Goal: Task Accomplishment & Management: Manage account settings

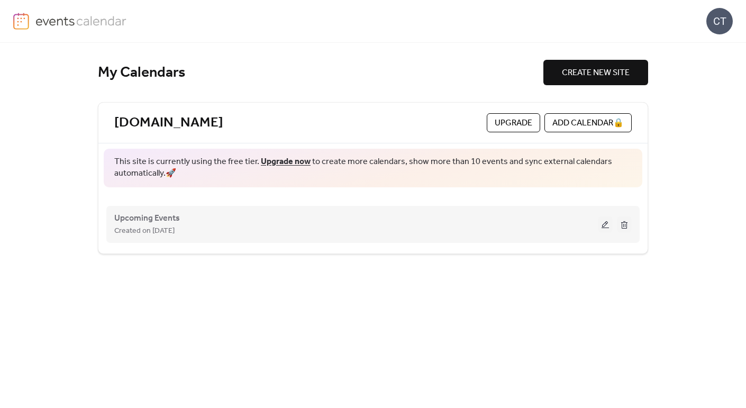
click at [604, 224] on button at bounding box center [604, 224] width 15 height 16
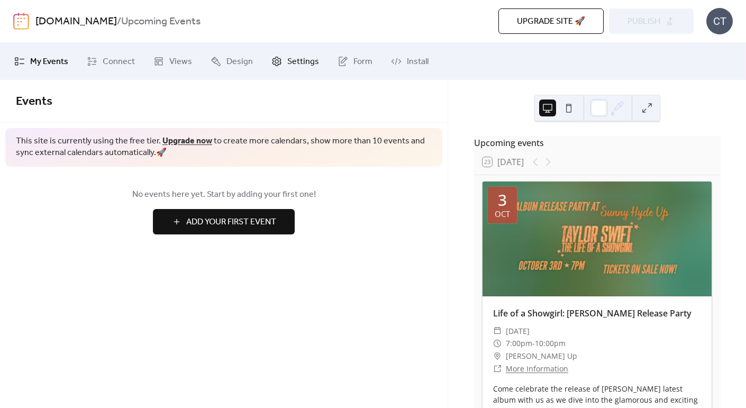
click at [290, 59] on span "Settings" at bounding box center [303, 62] width 32 height 13
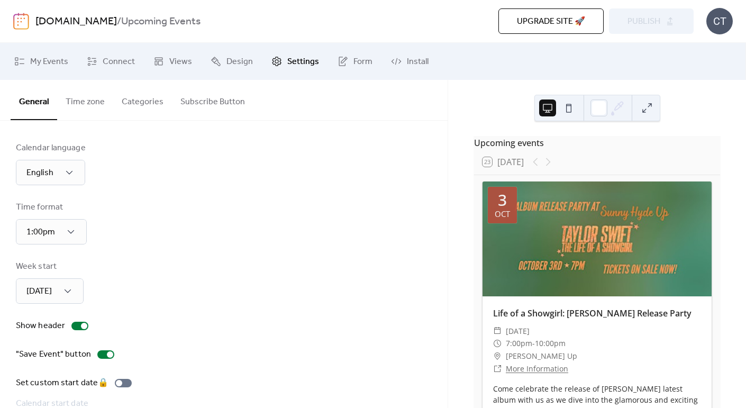
scroll to position [77, 0]
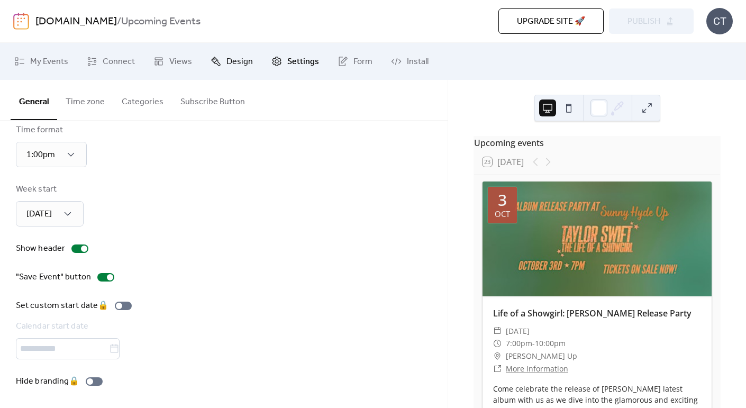
click at [213, 61] on icon at bounding box center [215, 61] width 11 height 11
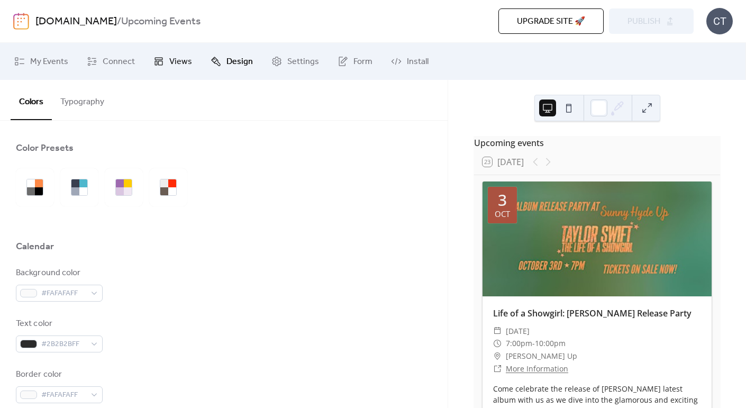
click at [173, 57] on span "Views" at bounding box center [180, 62] width 23 height 13
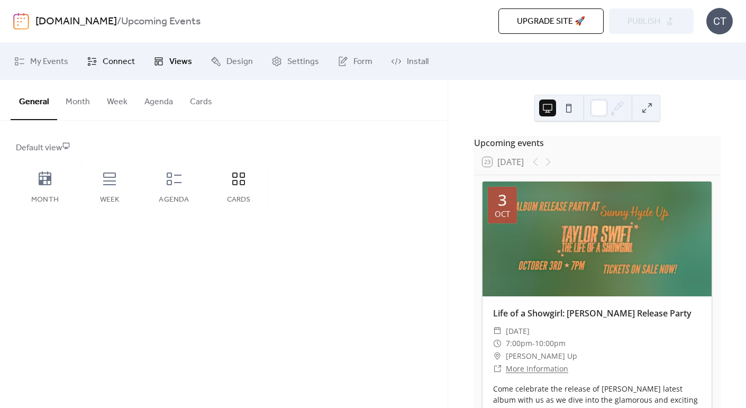
click at [116, 67] on span "Connect" at bounding box center [119, 62] width 32 height 13
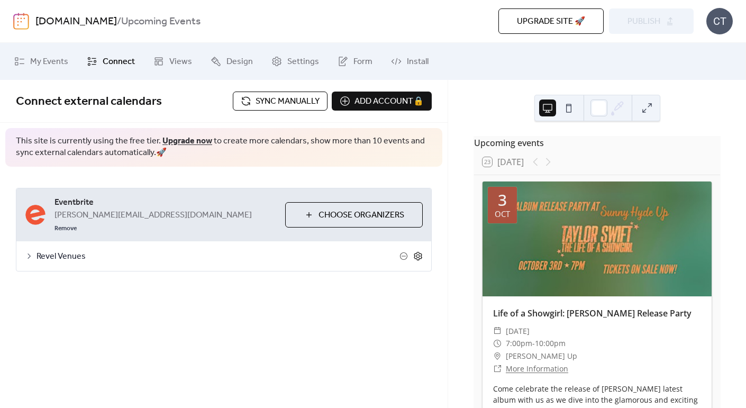
click at [419, 254] on icon at bounding box center [418, 256] width 4 height 4
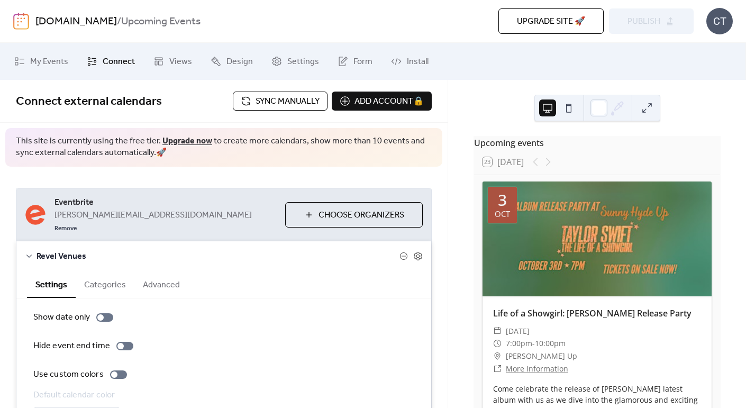
click at [156, 271] on button "Advanced" at bounding box center [161, 284] width 54 height 26
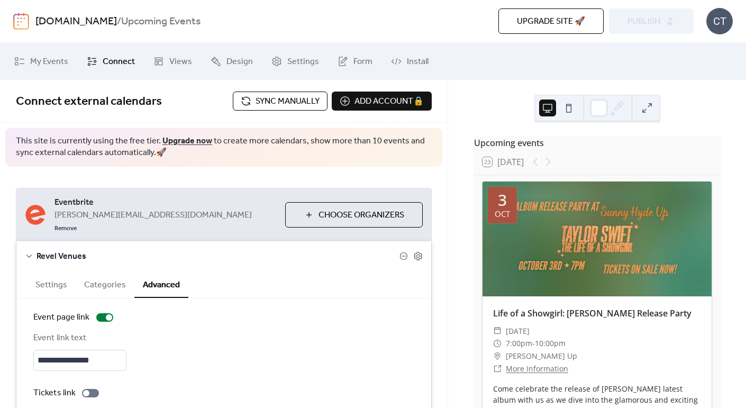
scroll to position [80, 0]
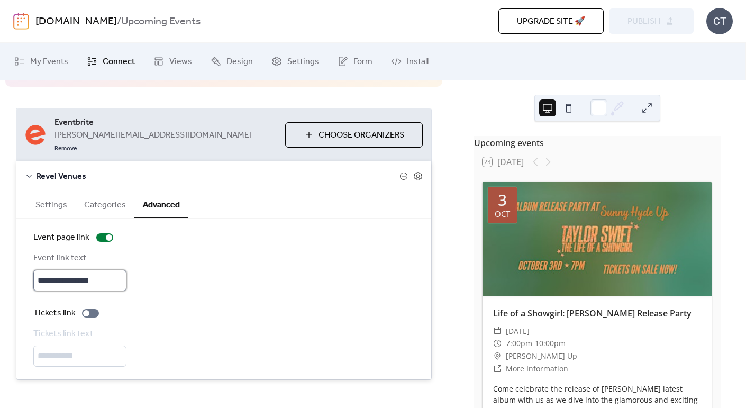
click at [88, 270] on input "**********" at bounding box center [79, 280] width 93 height 21
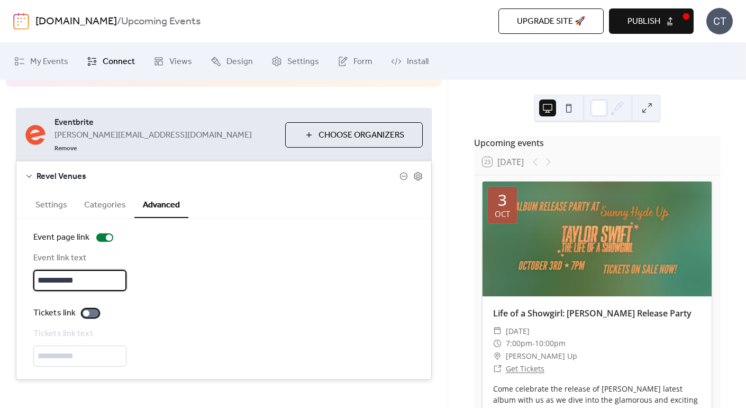
click at [92, 309] on div at bounding box center [90, 313] width 17 height 8
click at [78, 270] on input "**********" at bounding box center [79, 280] width 93 height 21
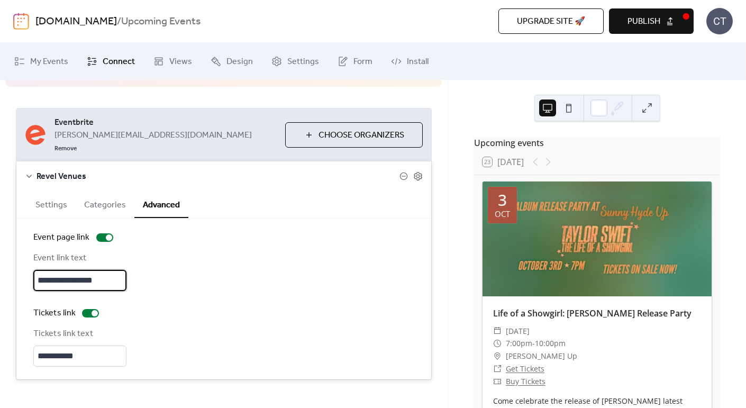
type input "**********"
click at [654, 21] on span "Publish" at bounding box center [643, 21] width 33 height 13
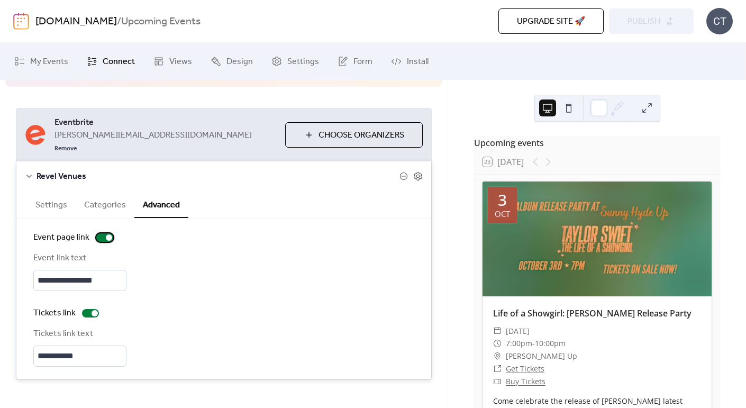
click at [100, 233] on div at bounding box center [104, 237] width 17 height 8
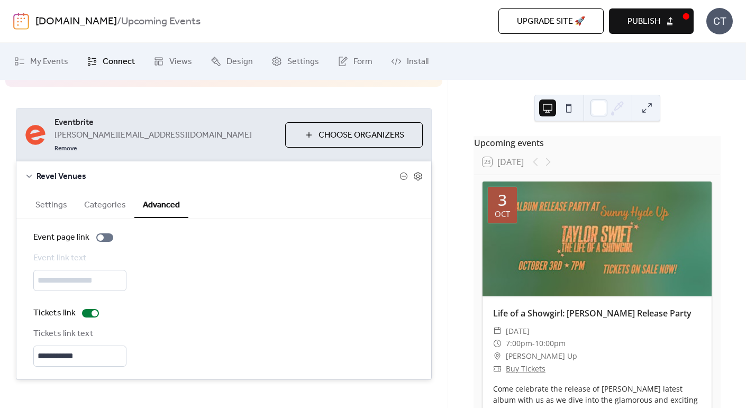
click at [631, 36] on div "[DOMAIN_NAME] / Upcoming Events Upgrade site 🚀 Preview Publish CT" at bounding box center [372, 21] width 719 height 42
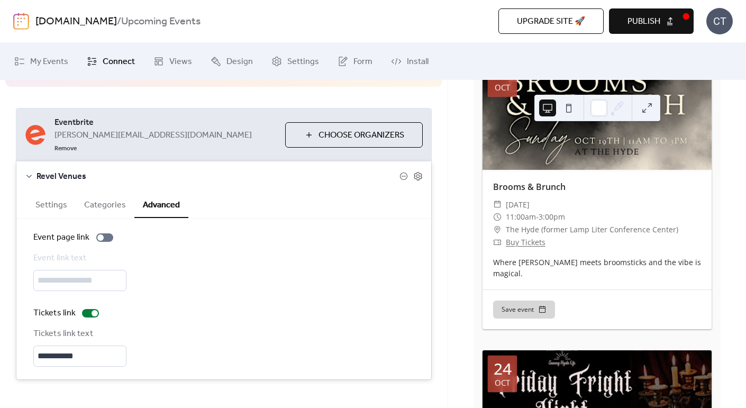
scroll to position [1273, 0]
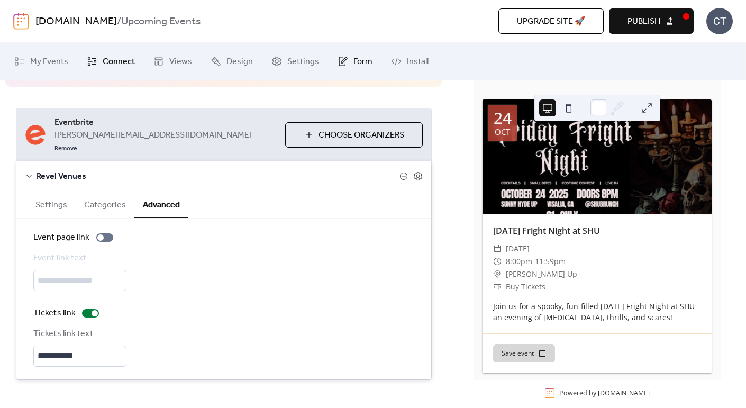
click at [355, 57] on span "Form" at bounding box center [362, 62] width 19 height 13
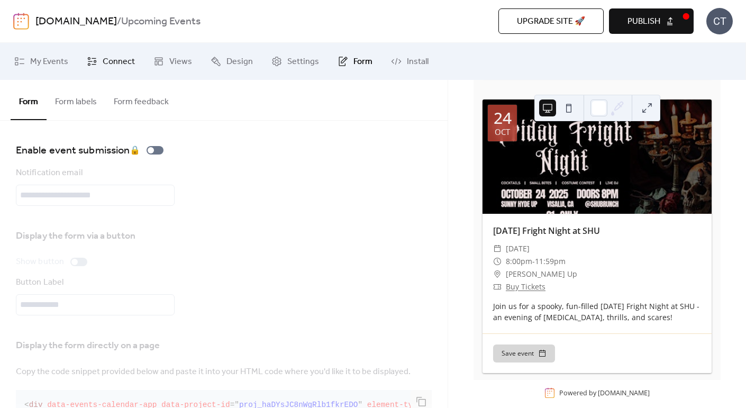
click at [121, 64] on span "Connect" at bounding box center [119, 62] width 32 height 13
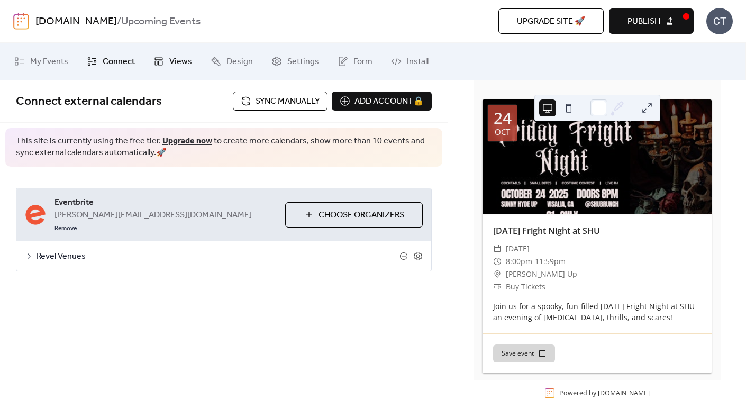
click at [187, 65] on span "Views" at bounding box center [180, 62] width 23 height 13
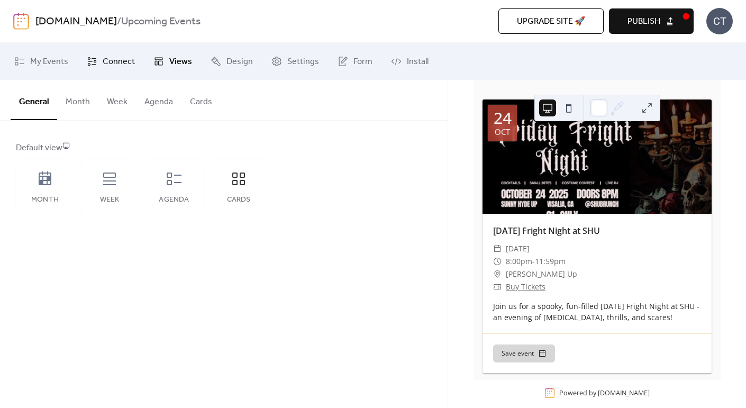
click at [130, 57] on span "Connect" at bounding box center [119, 62] width 32 height 13
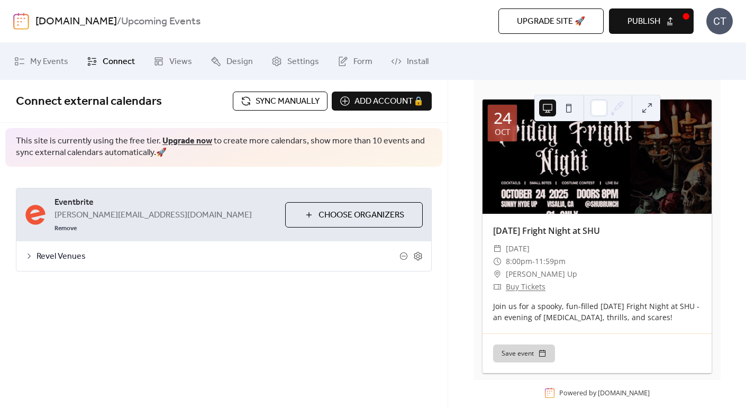
click at [283, 99] on span "Sync manually" at bounding box center [287, 101] width 64 height 13
click at [302, 58] on span "Settings" at bounding box center [303, 62] width 32 height 13
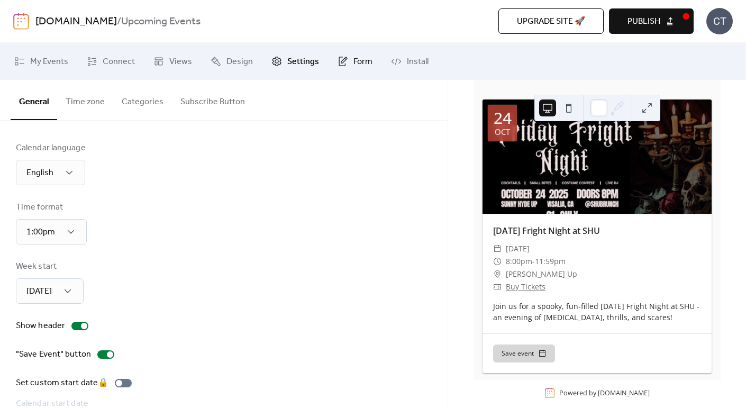
click at [357, 60] on span "Form" at bounding box center [362, 62] width 19 height 13
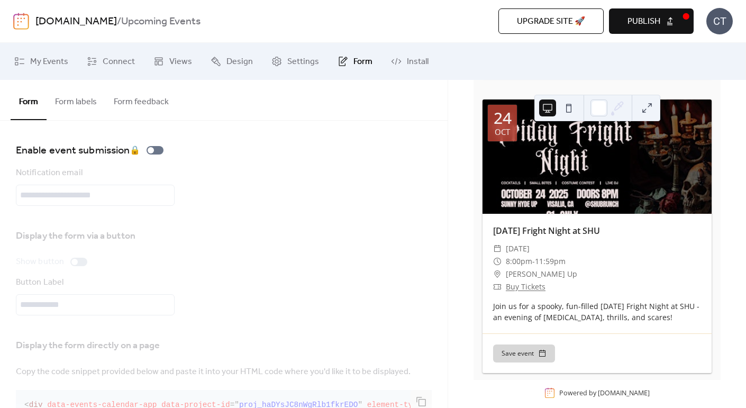
click at [80, 105] on button "Form labels" at bounding box center [76, 99] width 59 height 39
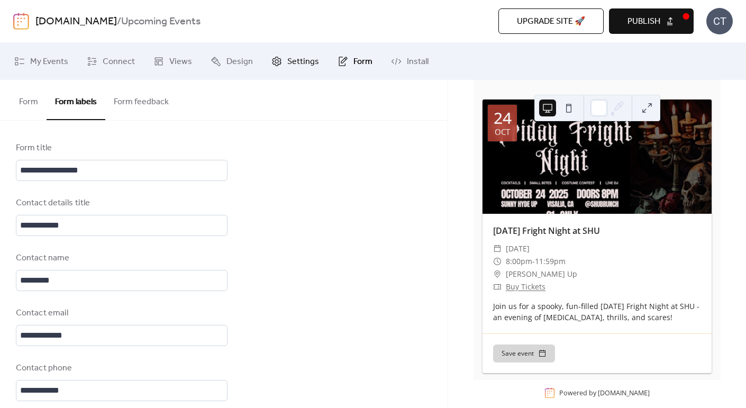
click at [299, 65] on span "Settings" at bounding box center [303, 62] width 32 height 13
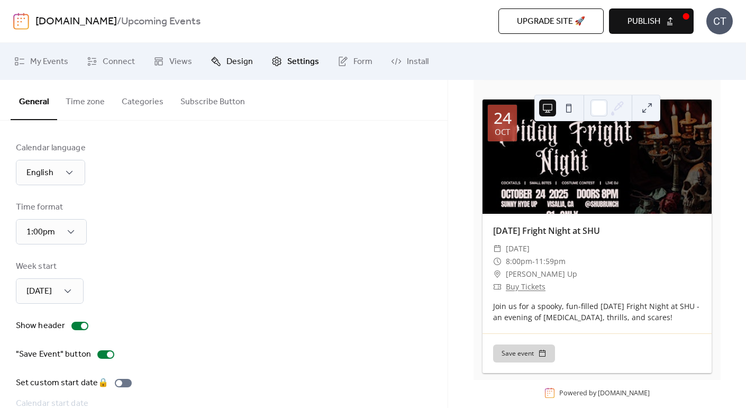
click at [213, 71] on link "Design" at bounding box center [232, 61] width 58 height 29
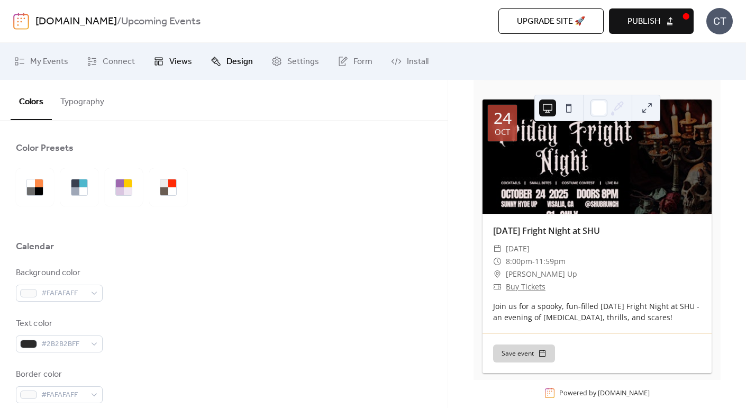
click at [145, 66] on link "Views" at bounding box center [172, 61] width 54 height 29
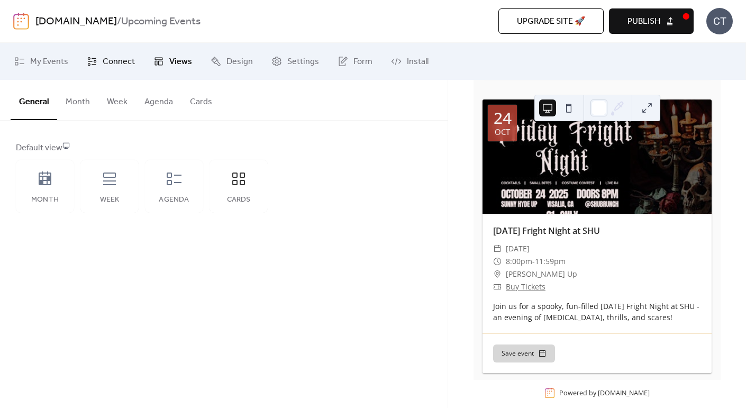
click at [116, 72] on link "Connect" at bounding box center [111, 61] width 64 height 29
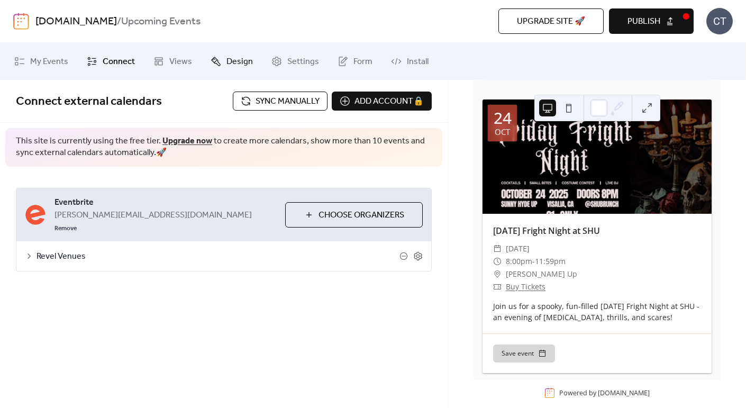
click at [240, 63] on span "Design" at bounding box center [239, 62] width 26 height 13
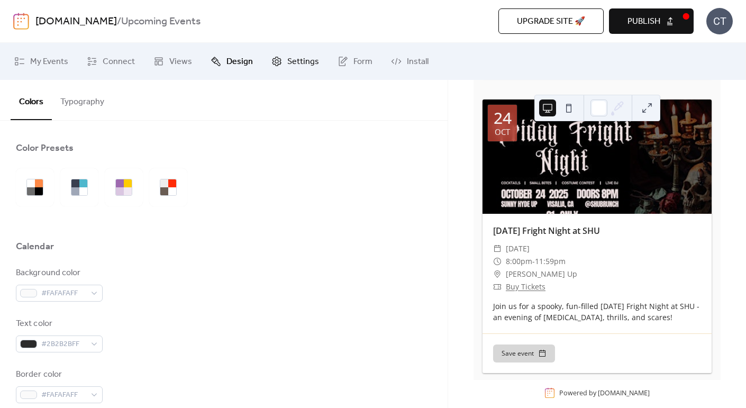
click at [283, 52] on link "Settings" at bounding box center [294, 61] width 63 height 29
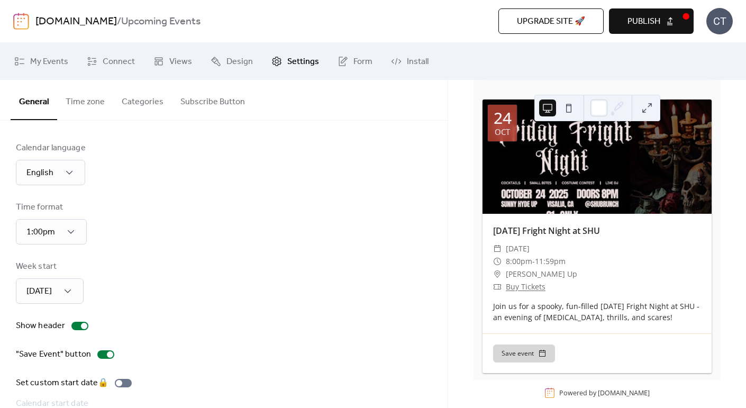
click at [202, 103] on button "Subscribe Button" at bounding box center [212, 99] width 81 height 39
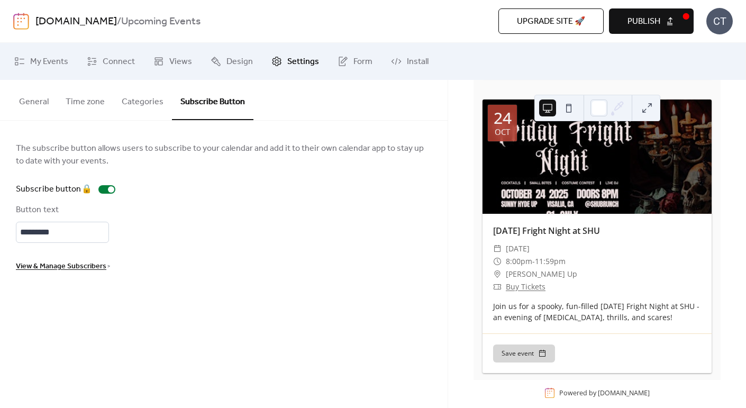
click at [141, 111] on button "Categories" at bounding box center [142, 99] width 59 height 39
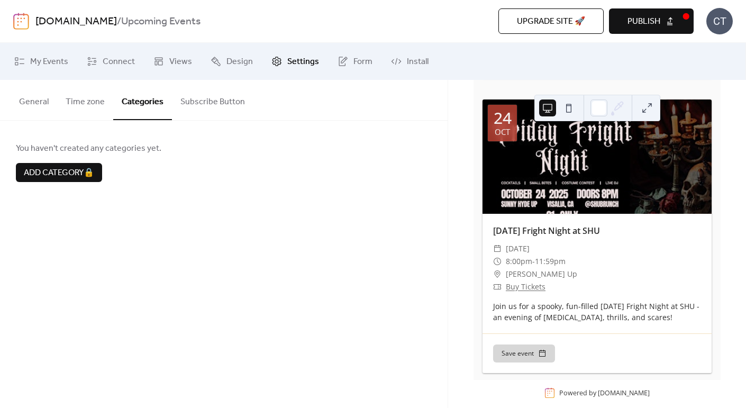
click at [93, 101] on button "Time zone" at bounding box center [85, 99] width 56 height 39
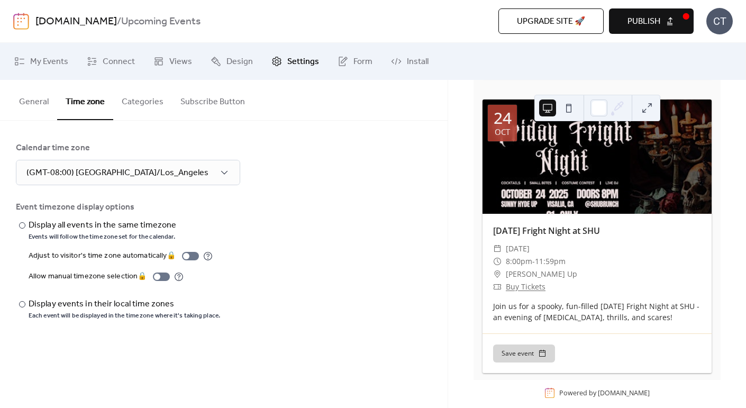
click at [42, 105] on button "General" at bounding box center [34, 99] width 47 height 39
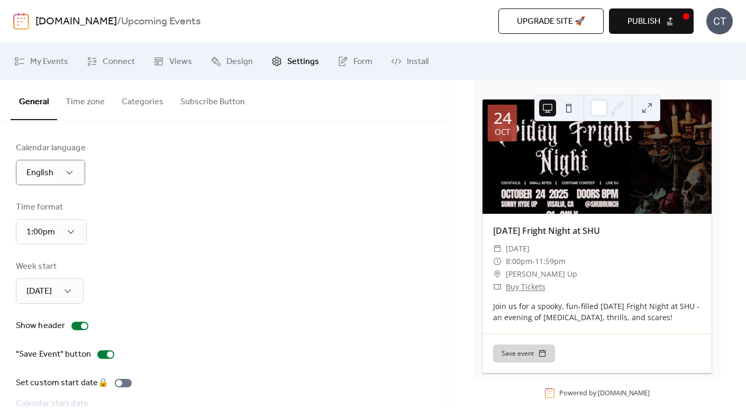
scroll to position [77, 0]
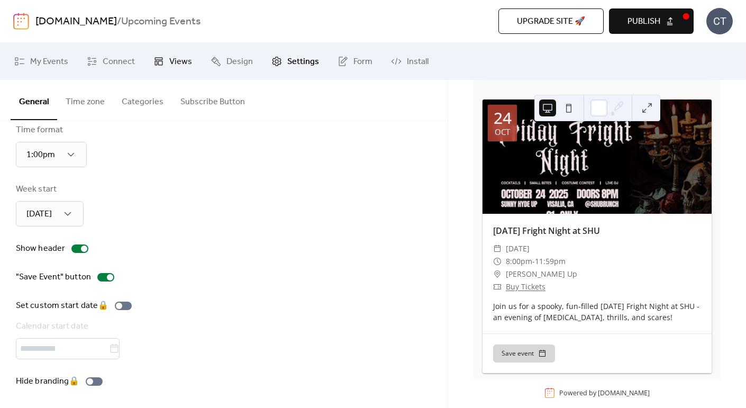
click at [178, 59] on span "Views" at bounding box center [180, 62] width 23 height 13
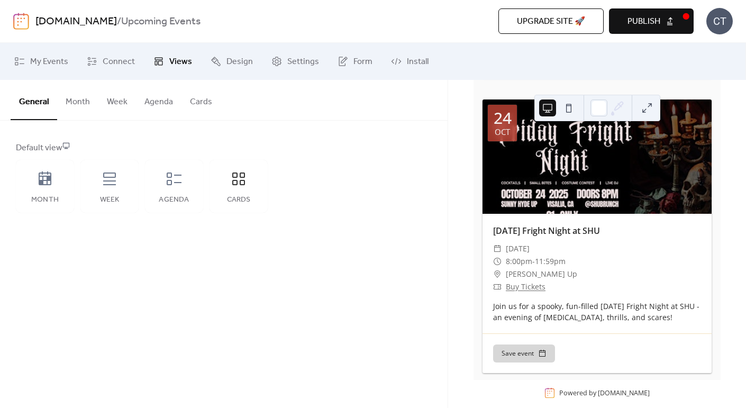
click at [204, 106] on button "Cards" at bounding box center [200, 99] width 39 height 39
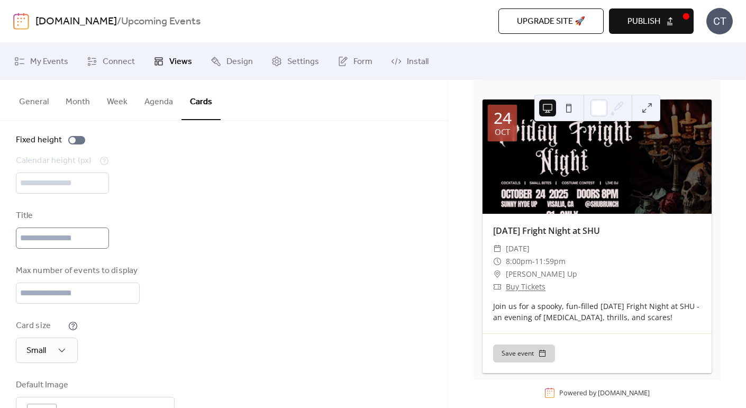
scroll to position [49, 0]
click at [146, 104] on button "Agenda" at bounding box center [158, 99] width 45 height 39
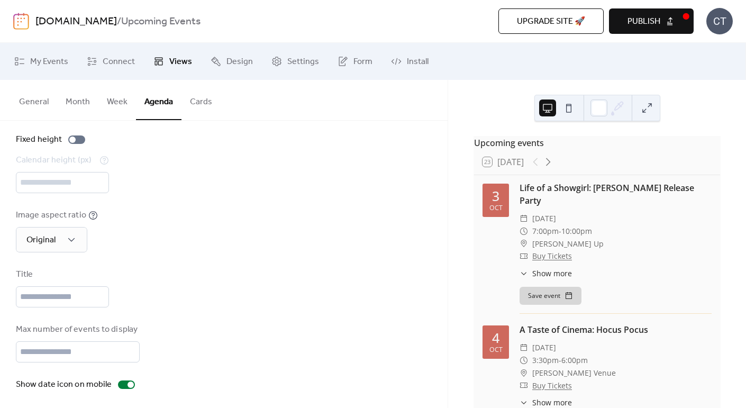
click at [117, 97] on button "Week" at bounding box center [117, 99] width 38 height 39
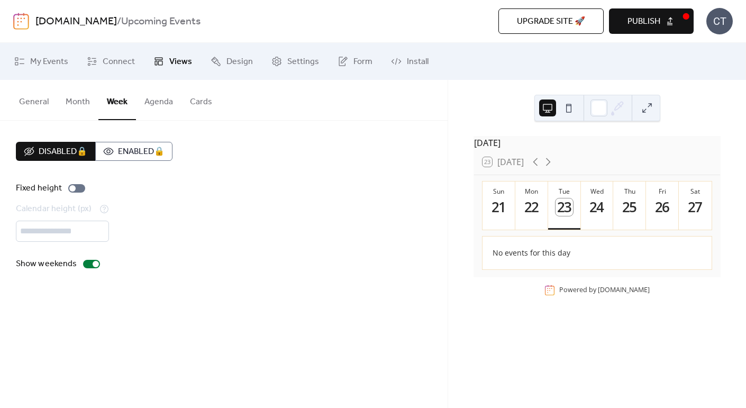
click at [36, 101] on button "General" at bounding box center [34, 99] width 47 height 39
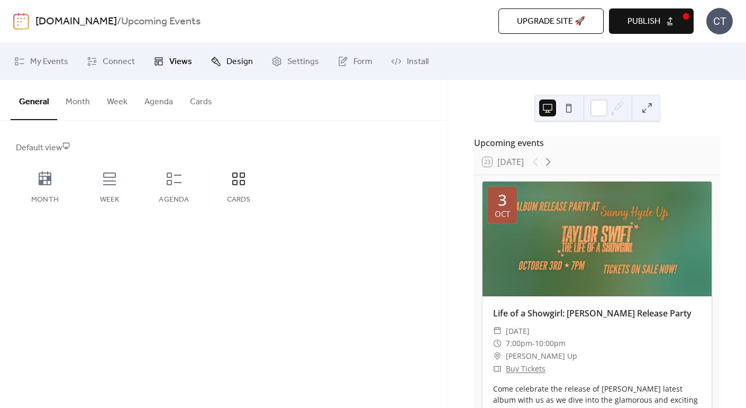
click at [248, 65] on span "Design" at bounding box center [239, 62] width 26 height 13
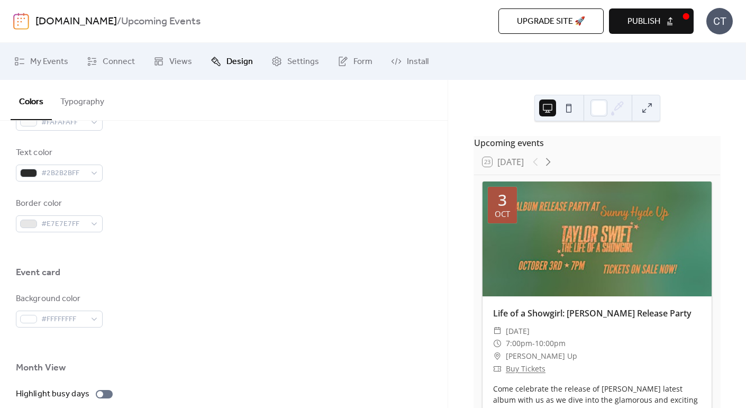
scroll to position [737, 0]
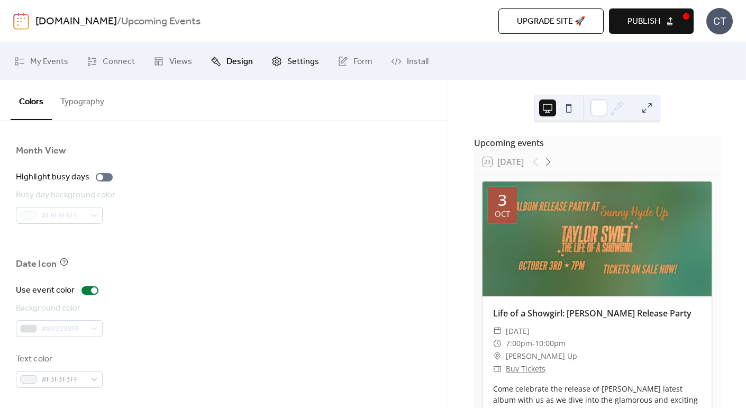
click at [302, 61] on span "Settings" at bounding box center [303, 62] width 32 height 13
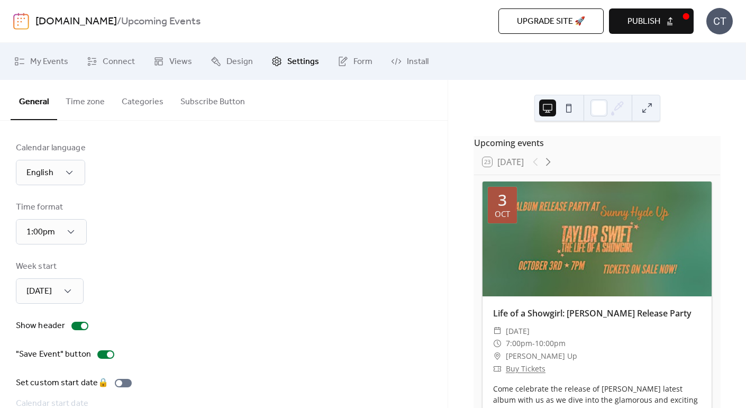
scroll to position [77, 0]
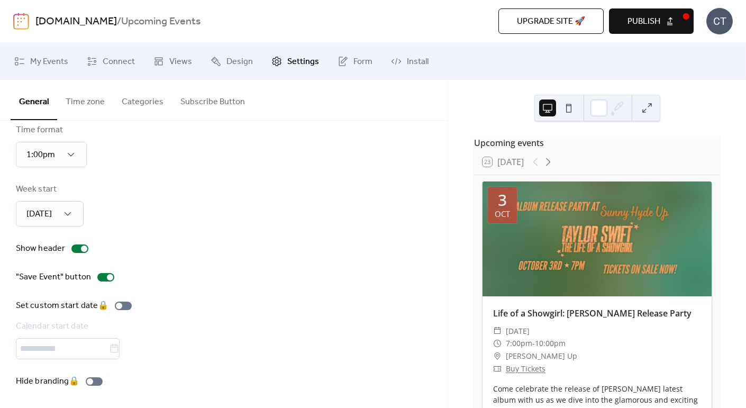
click at [130, 113] on button "Categories" at bounding box center [142, 99] width 59 height 39
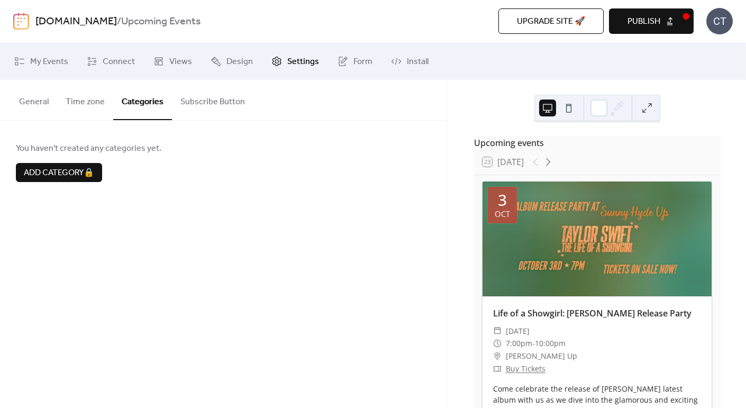
click at [207, 114] on button "Subscribe Button" at bounding box center [212, 99] width 81 height 39
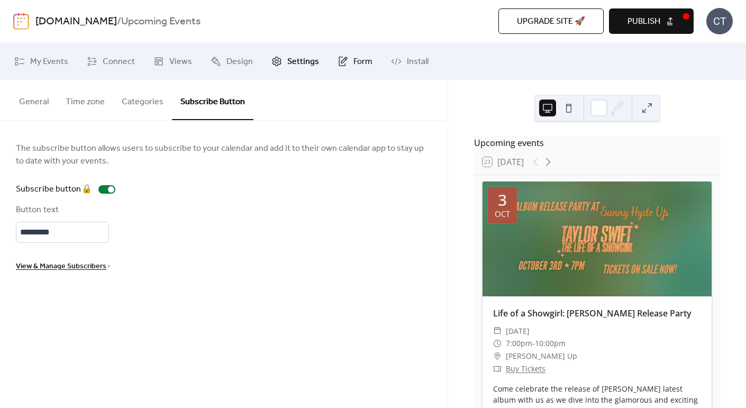
click at [357, 63] on span "Form" at bounding box center [362, 62] width 19 height 13
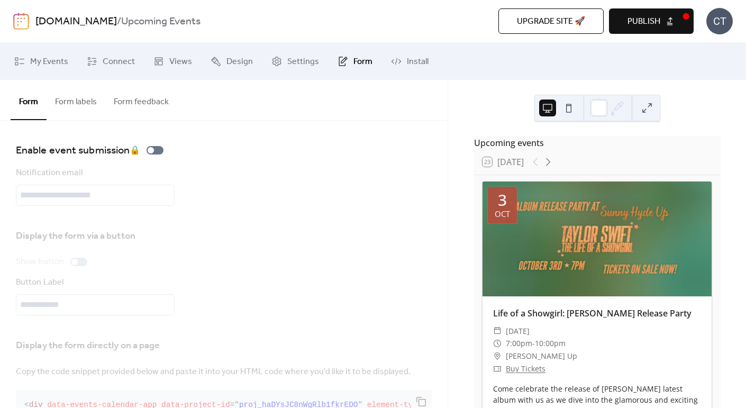
click at [100, 100] on button "Form labels" at bounding box center [76, 99] width 59 height 39
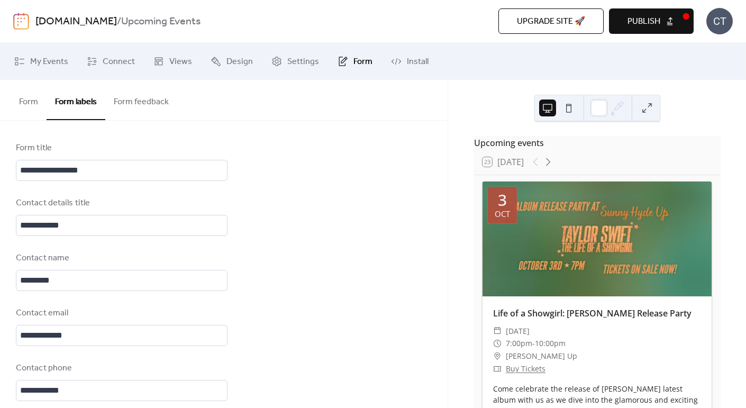
click at [143, 102] on button "Form feedback" at bounding box center [141, 99] width 72 height 39
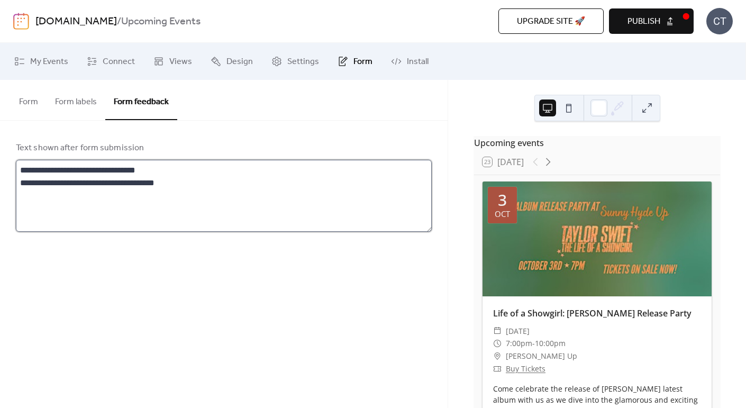
click at [182, 178] on textarea "**********" at bounding box center [224, 196] width 416 height 72
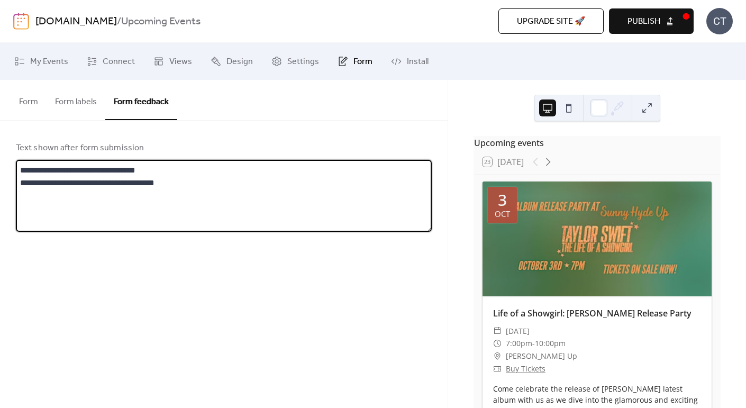
click at [22, 106] on button "Form" at bounding box center [29, 99] width 36 height 39
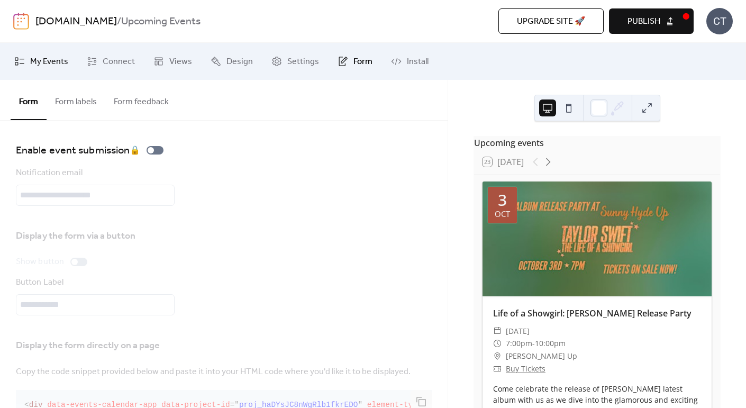
click at [63, 48] on link "My Events" at bounding box center [41, 61] width 70 height 29
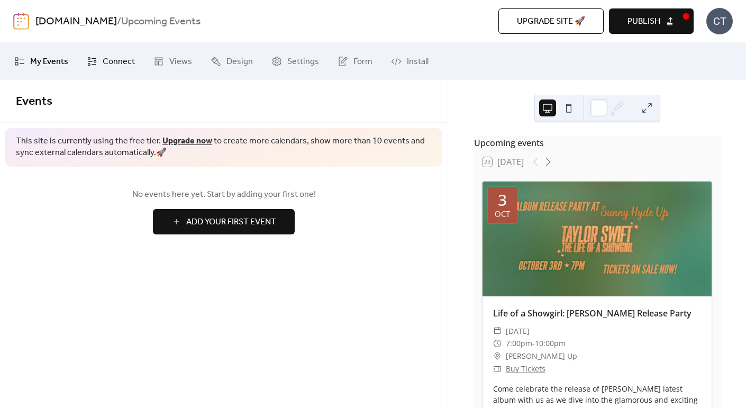
click at [110, 65] on span "Connect" at bounding box center [119, 62] width 32 height 13
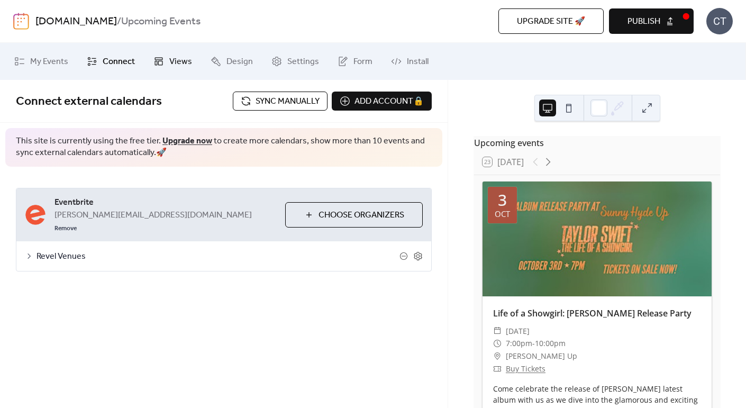
click at [166, 65] on link "Views" at bounding box center [172, 61] width 54 height 29
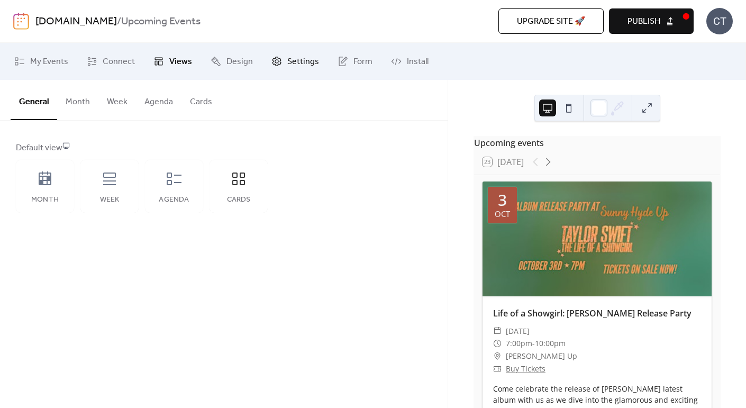
click at [275, 67] on link "Settings" at bounding box center [294, 61] width 63 height 29
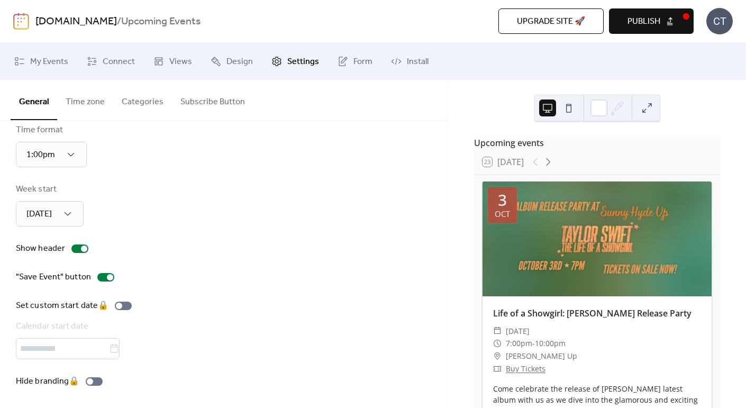
scroll to position [77, 0]
click at [82, 105] on button "Time zone" at bounding box center [85, 99] width 56 height 39
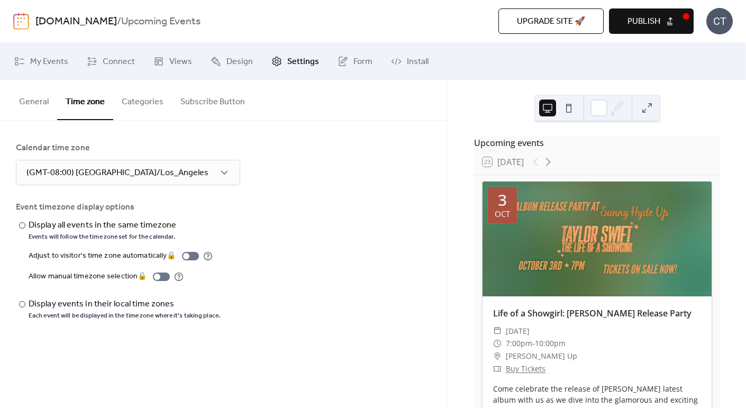
click at [128, 102] on button "Categories" at bounding box center [142, 99] width 59 height 39
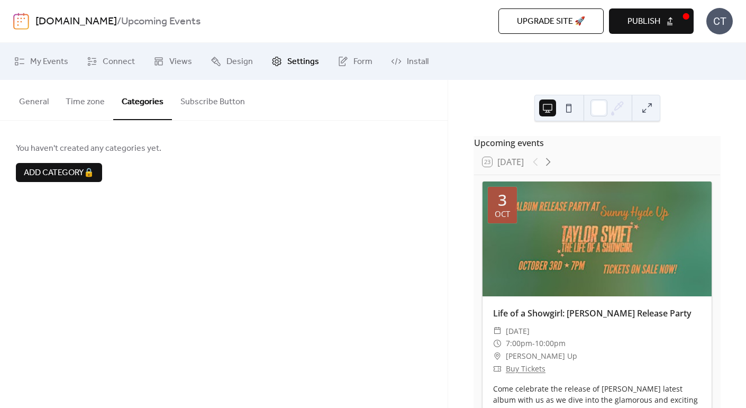
click at [203, 104] on button "Subscribe Button" at bounding box center [212, 99] width 81 height 39
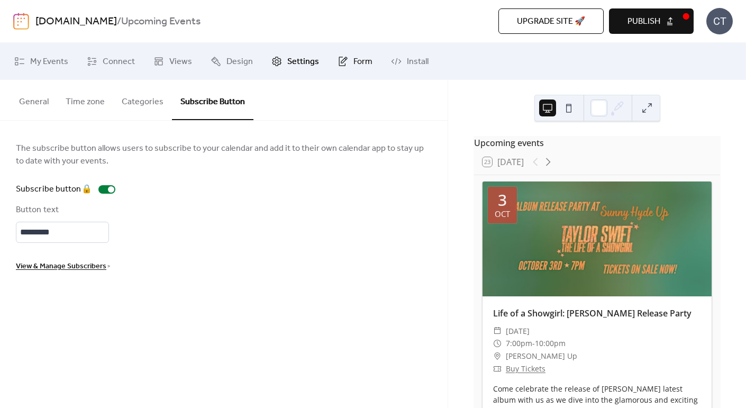
click at [329, 62] on link "Form" at bounding box center [354, 61] width 51 height 29
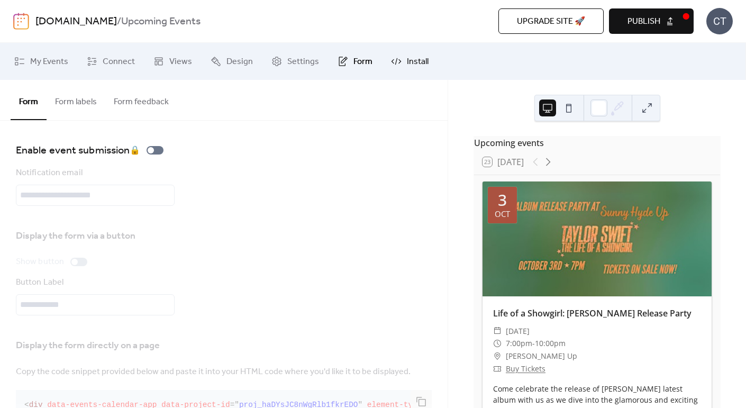
click at [393, 59] on icon at bounding box center [396, 61] width 11 height 11
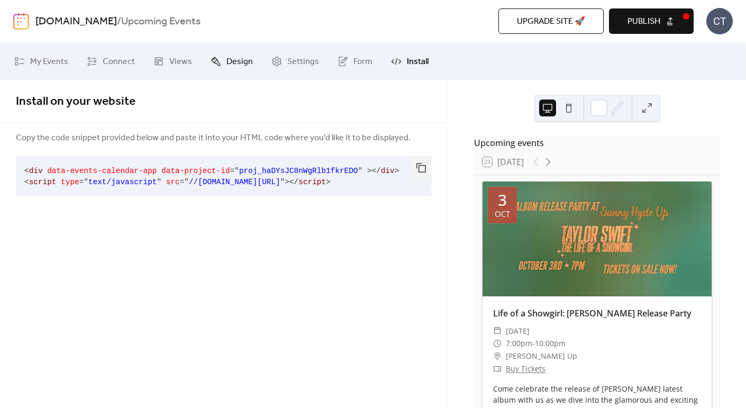
click at [233, 58] on span "Design" at bounding box center [239, 62] width 26 height 13
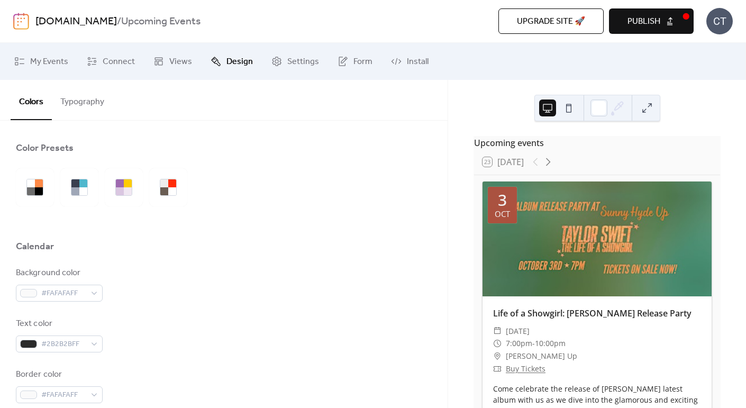
click at [79, 103] on button "Typography" at bounding box center [82, 99] width 61 height 39
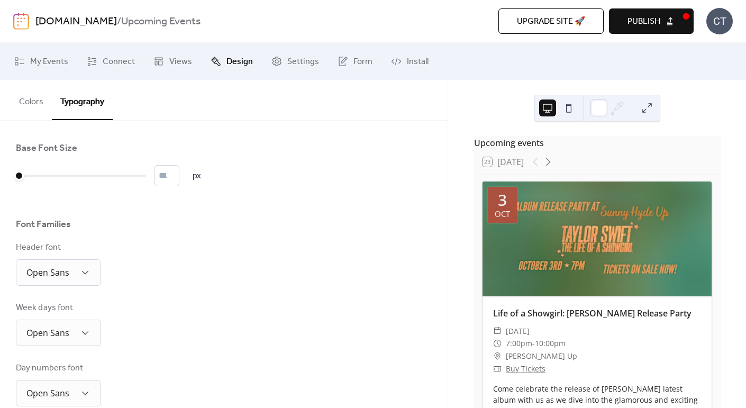
click at [47, 97] on button "Colors" at bounding box center [31, 99] width 41 height 39
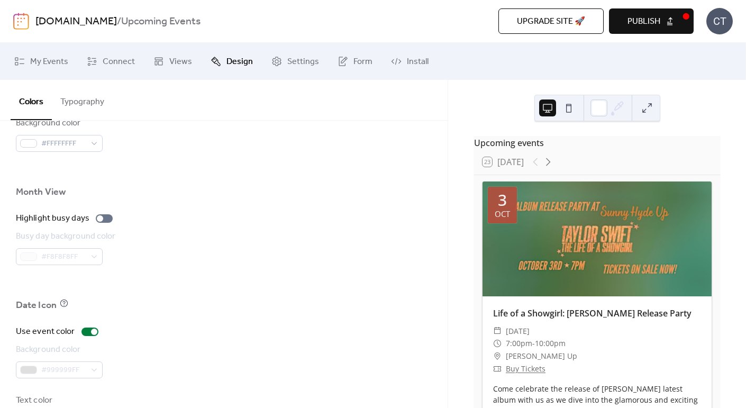
scroll to position [737, 0]
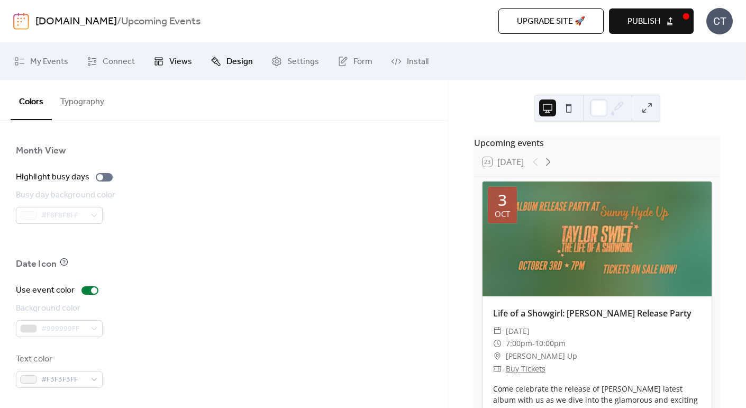
click at [177, 57] on span "Views" at bounding box center [180, 62] width 23 height 13
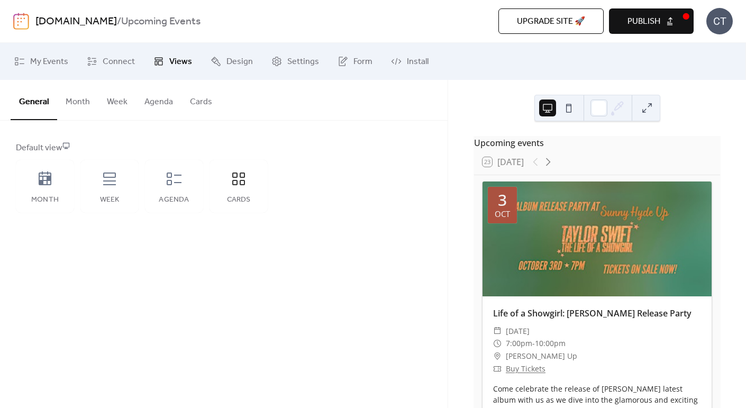
click at [659, 24] on span "Publish" at bounding box center [643, 21] width 33 height 13
click at [290, 68] on span "Settings" at bounding box center [303, 62] width 32 height 13
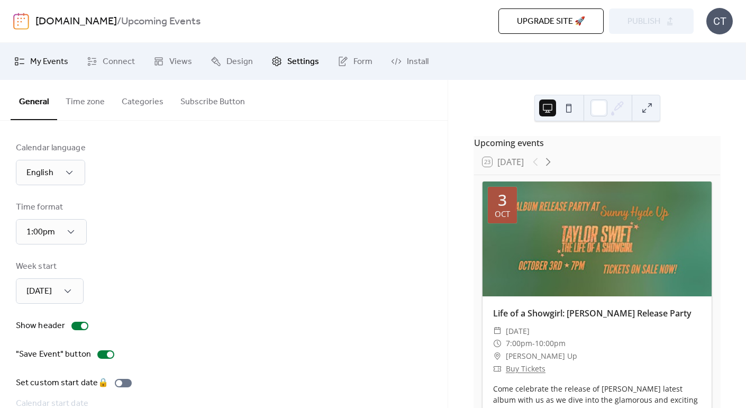
click at [47, 61] on span "My Events" at bounding box center [49, 62] width 38 height 13
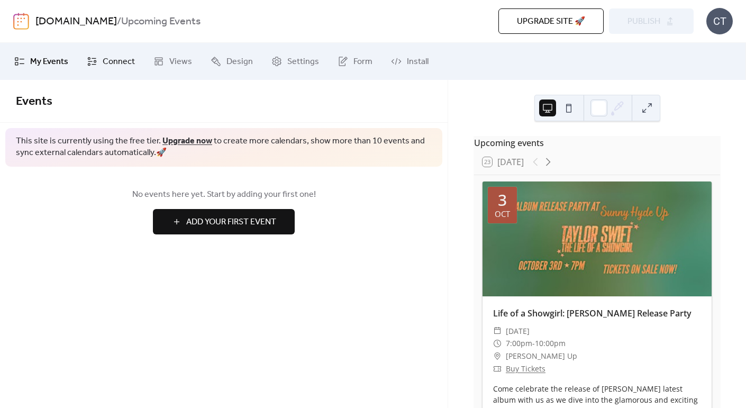
click at [119, 66] on span "Connect" at bounding box center [119, 62] width 32 height 13
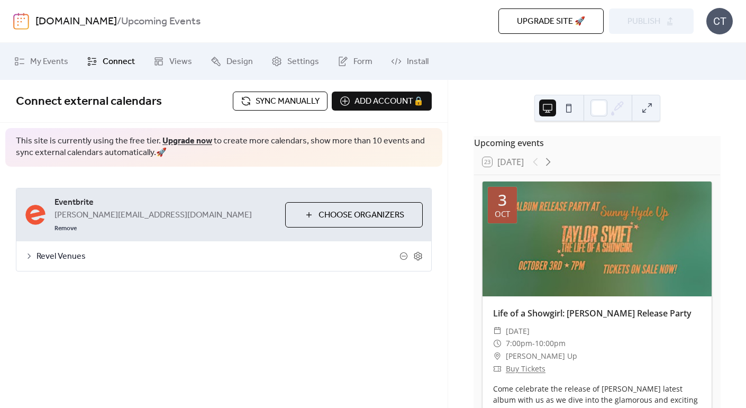
click at [294, 104] on span "Sync manually" at bounding box center [287, 101] width 64 height 13
click at [415, 252] on icon at bounding box center [417, 256] width 8 height 8
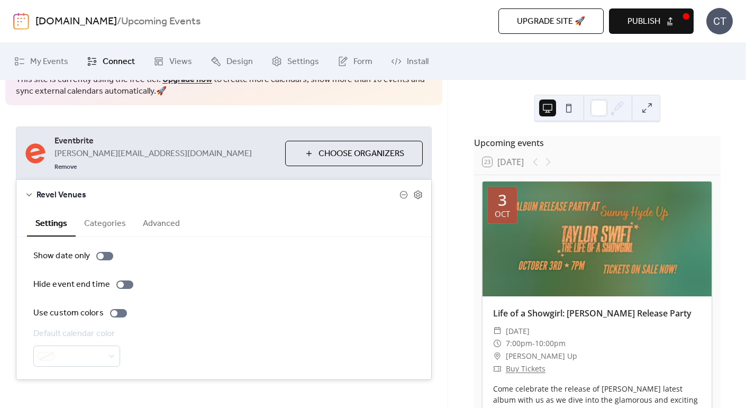
scroll to position [59, 0]
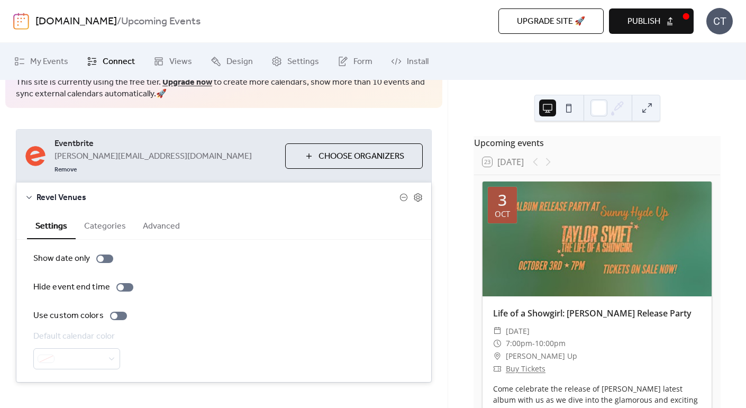
click at [100, 219] on button "Categories" at bounding box center [105, 225] width 59 height 26
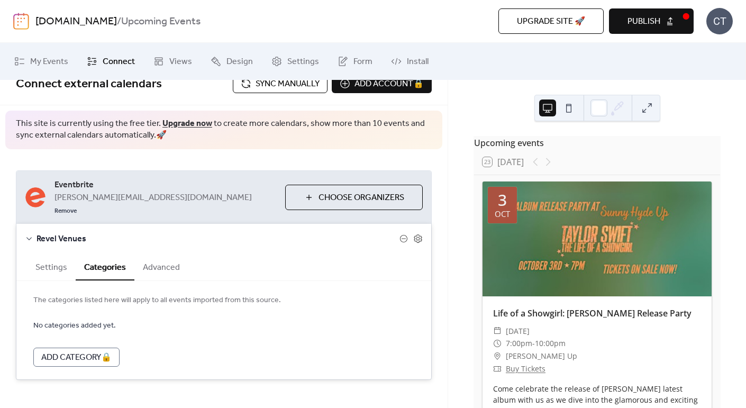
click at [146, 255] on button "Advanced" at bounding box center [161, 266] width 54 height 26
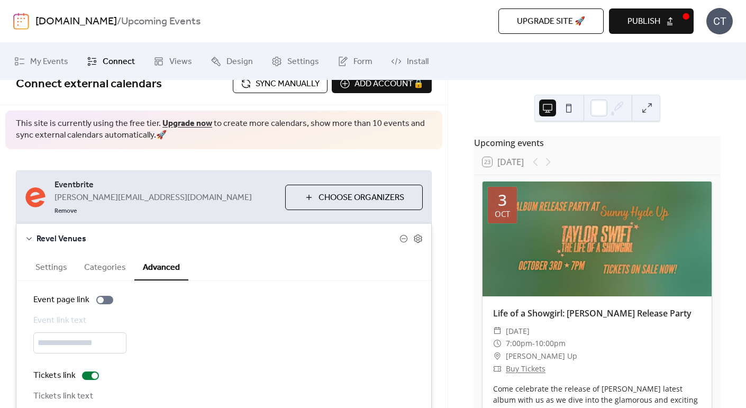
scroll to position [80, 0]
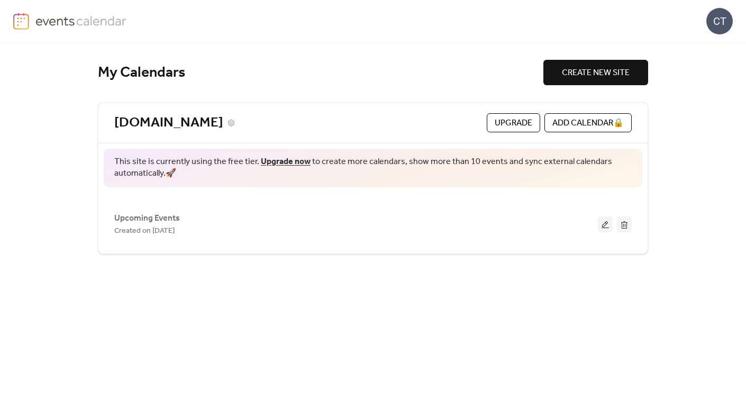
click at [126, 121] on link "[DOMAIN_NAME]" at bounding box center [168, 122] width 109 height 17
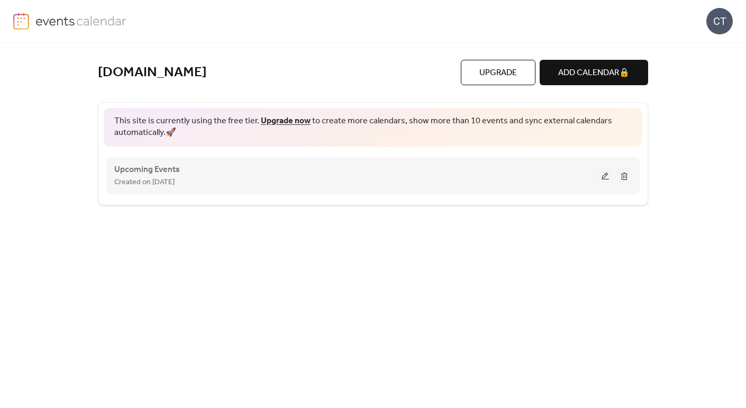
click at [610, 179] on button at bounding box center [604, 176] width 15 height 16
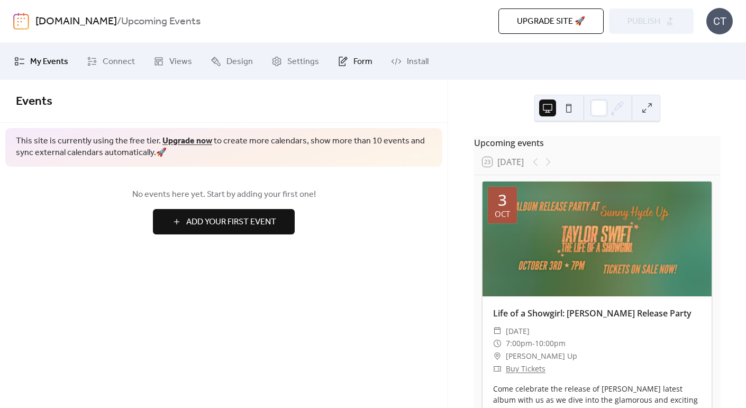
click at [343, 65] on icon at bounding box center [342, 61] width 11 height 11
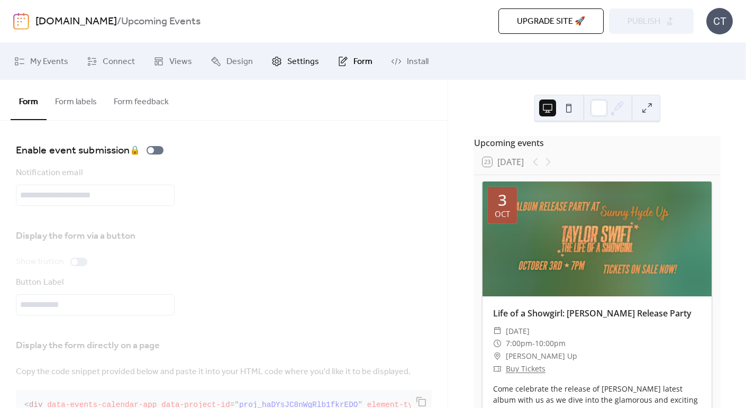
click at [293, 61] on span "Settings" at bounding box center [303, 62] width 32 height 13
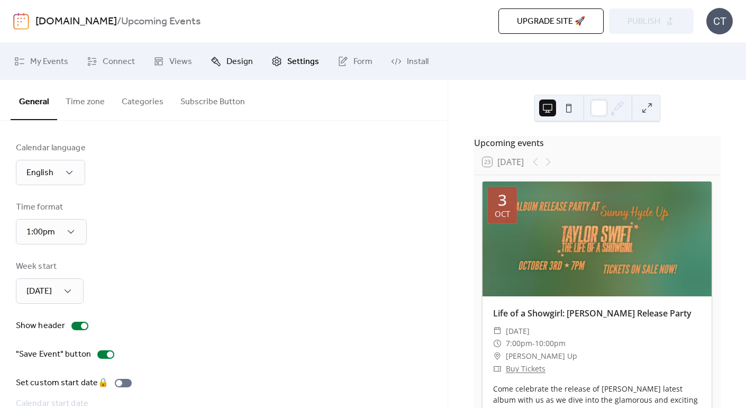
click at [244, 56] on span "Design" at bounding box center [239, 62] width 26 height 13
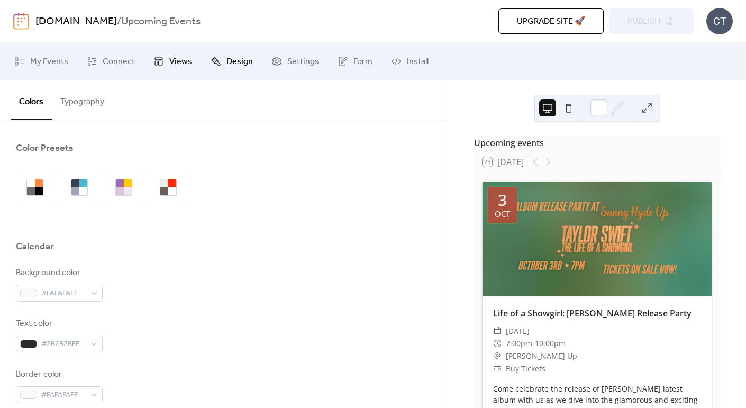
click at [163, 61] on link "Views" at bounding box center [172, 61] width 54 height 29
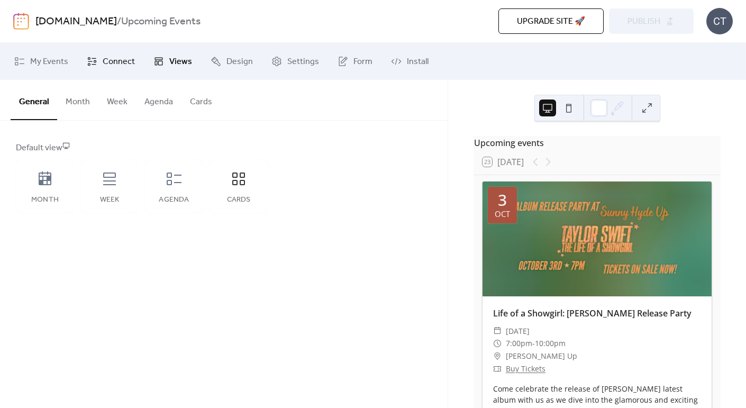
click at [100, 56] on link "Connect" at bounding box center [111, 61] width 64 height 29
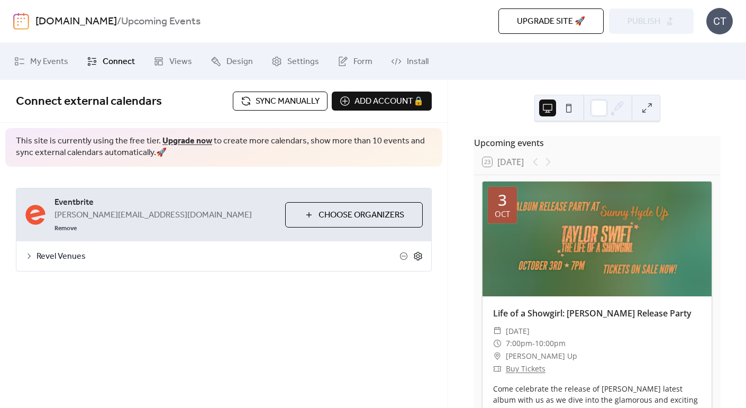
click at [420, 251] on icon at bounding box center [418, 256] width 10 height 10
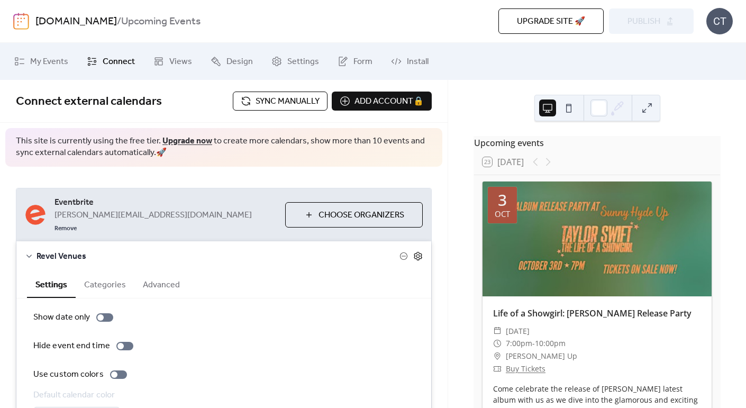
scroll to position [61, 0]
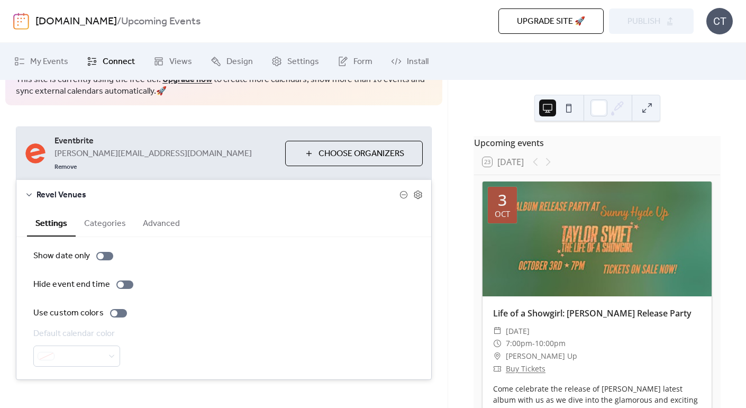
click at [145, 217] on button "Advanced" at bounding box center [161, 222] width 54 height 26
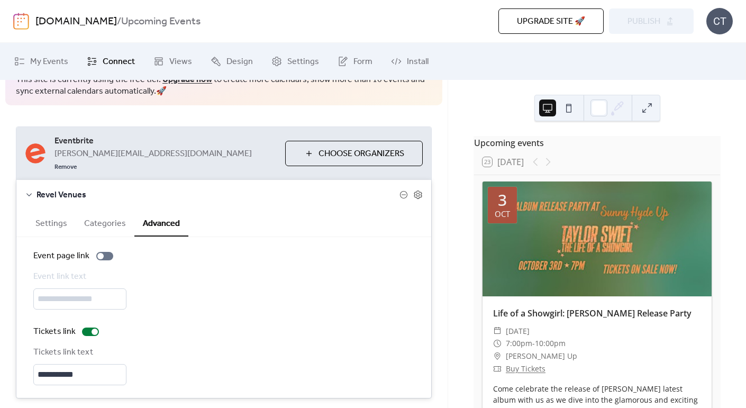
scroll to position [80, 0]
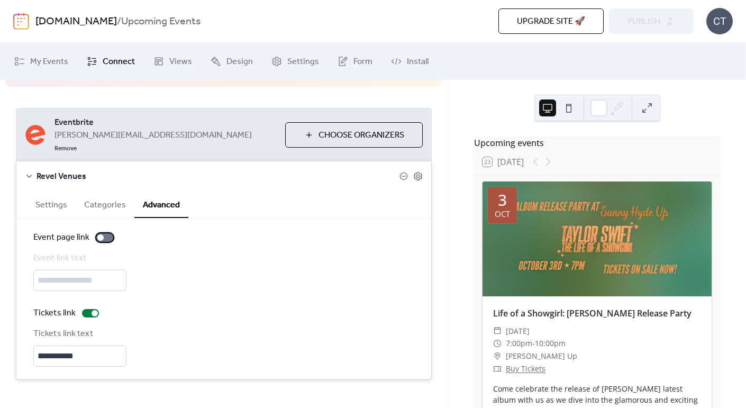
click at [103, 233] on div at bounding box center [104, 237] width 17 height 8
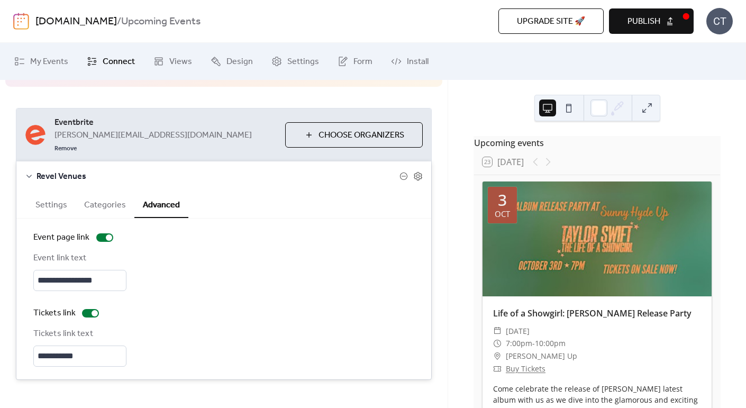
click at [631, 21] on span "Publish" at bounding box center [643, 21] width 33 height 13
click at [61, 63] on span "My Events" at bounding box center [49, 62] width 38 height 13
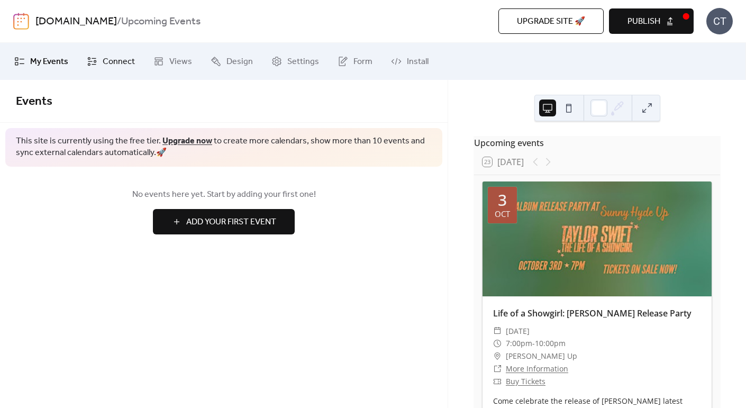
click at [106, 57] on span "Connect" at bounding box center [119, 62] width 32 height 13
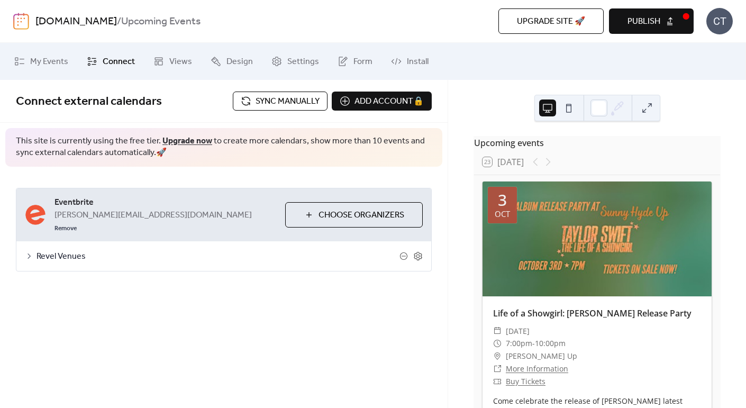
click at [283, 105] on span "Sync manually" at bounding box center [287, 101] width 64 height 13
